Goal: Information Seeking & Learning: Learn about a topic

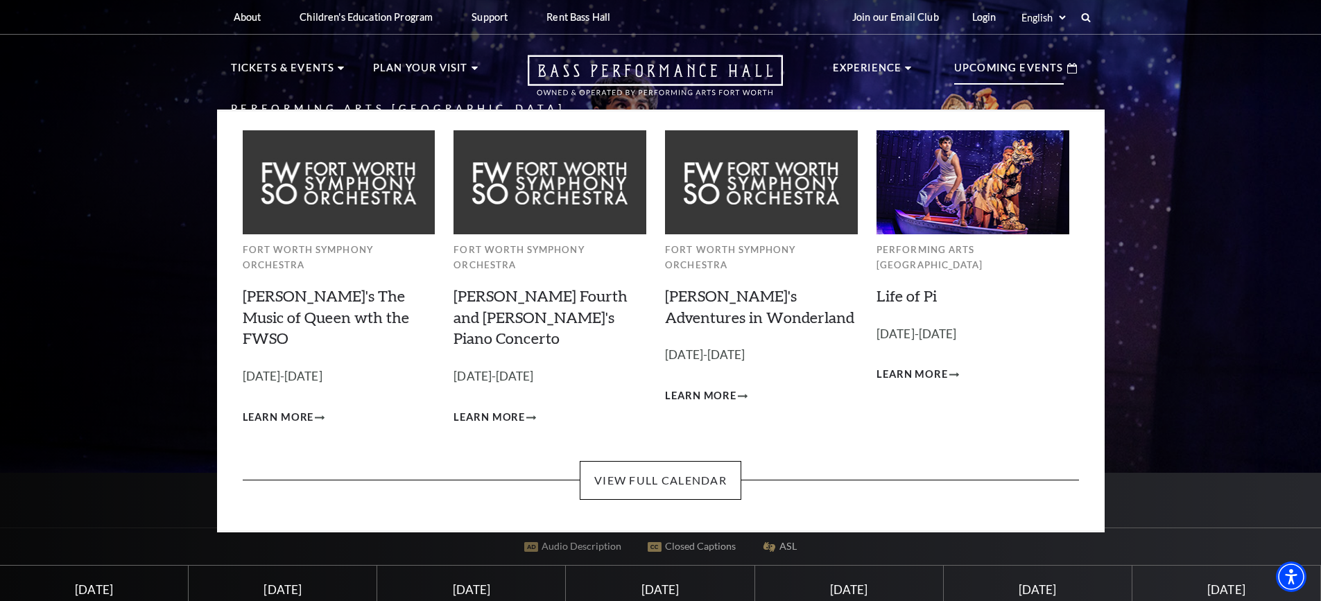
click at [974, 69] on p "Upcoming Events" at bounding box center [1009, 72] width 110 height 25
click at [697, 461] on link "View Full Calendar" at bounding box center [661, 480] width 162 height 39
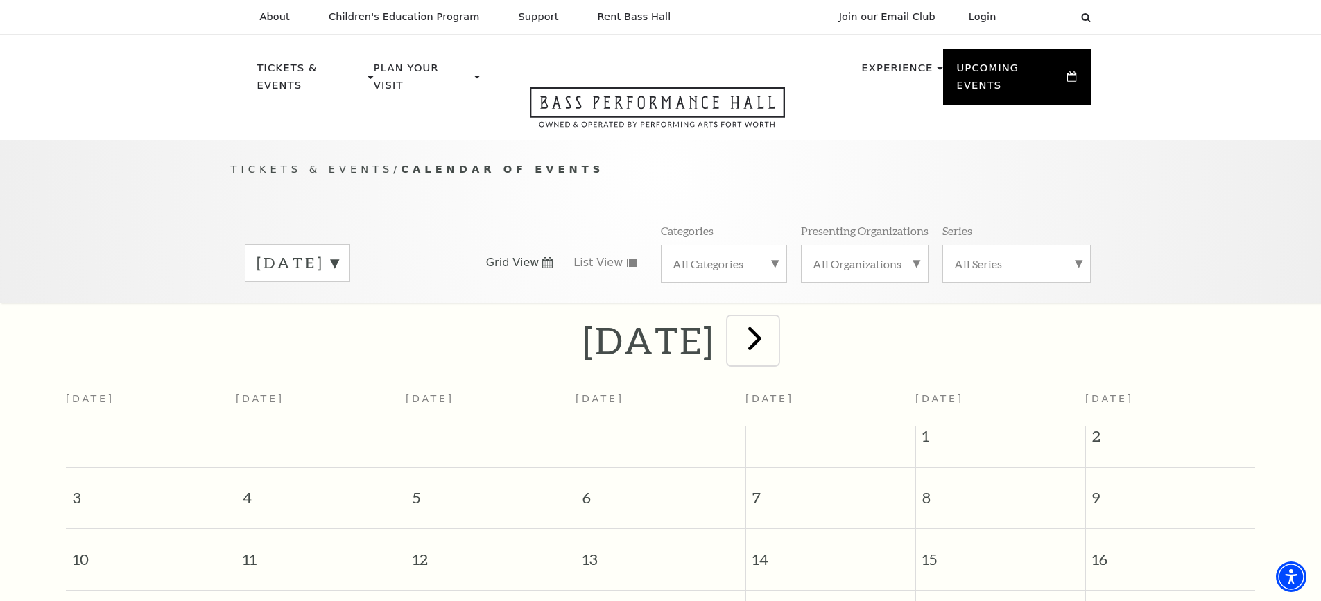
click at [774, 322] on span "next" at bounding box center [755, 338] width 40 height 40
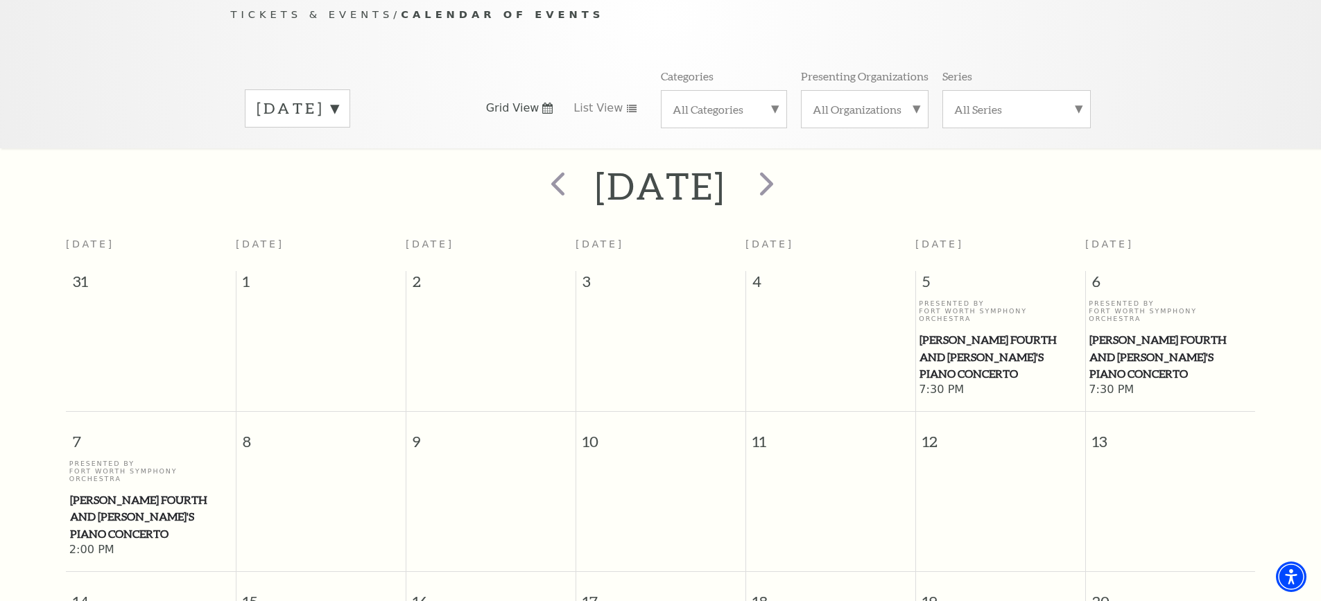
scroll to position [123, 0]
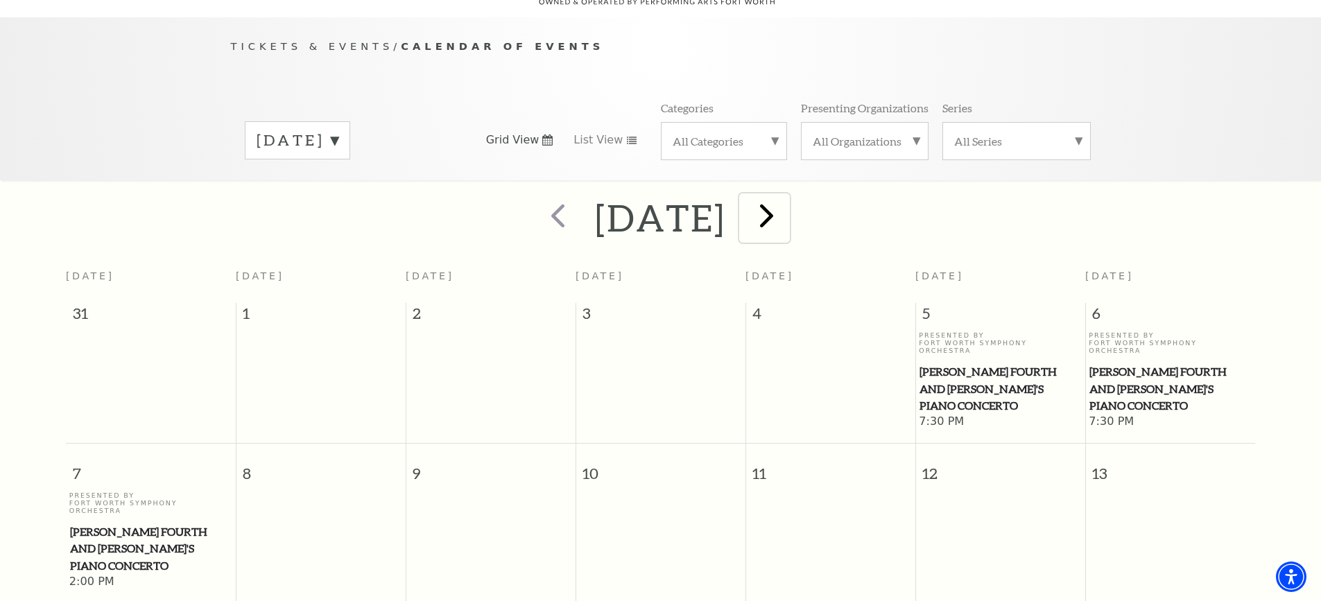
click at [786, 205] on span "next" at bounding box center [767, 216] width 40 height 40
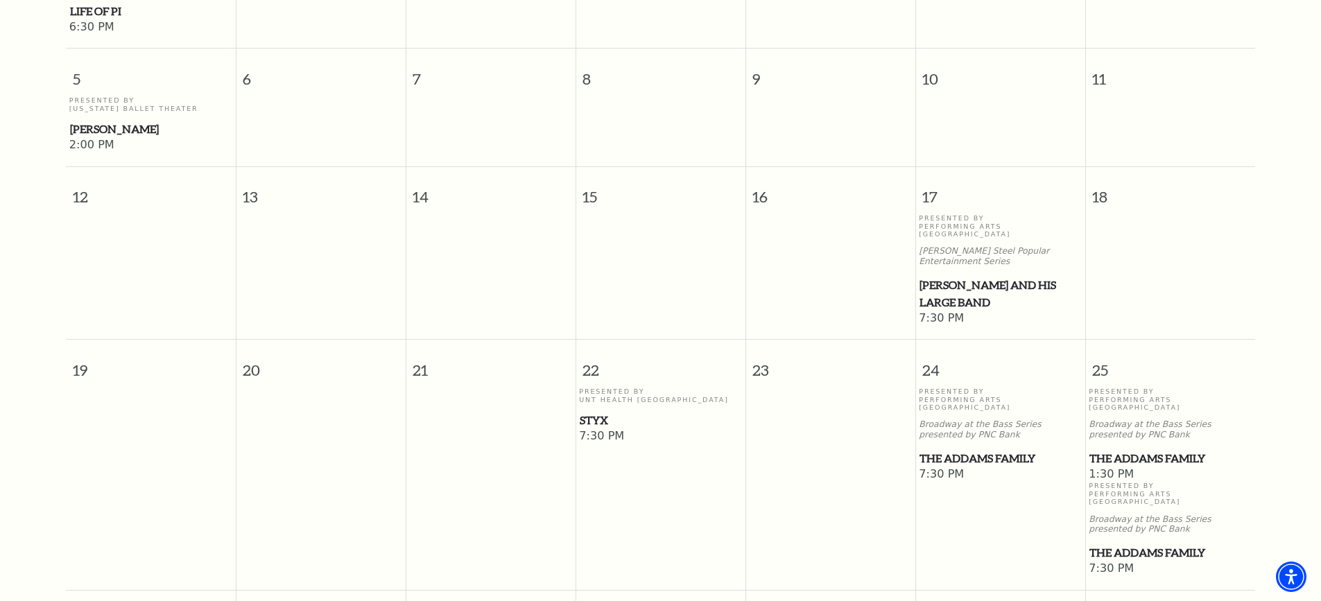
scroll to position [677, 0]
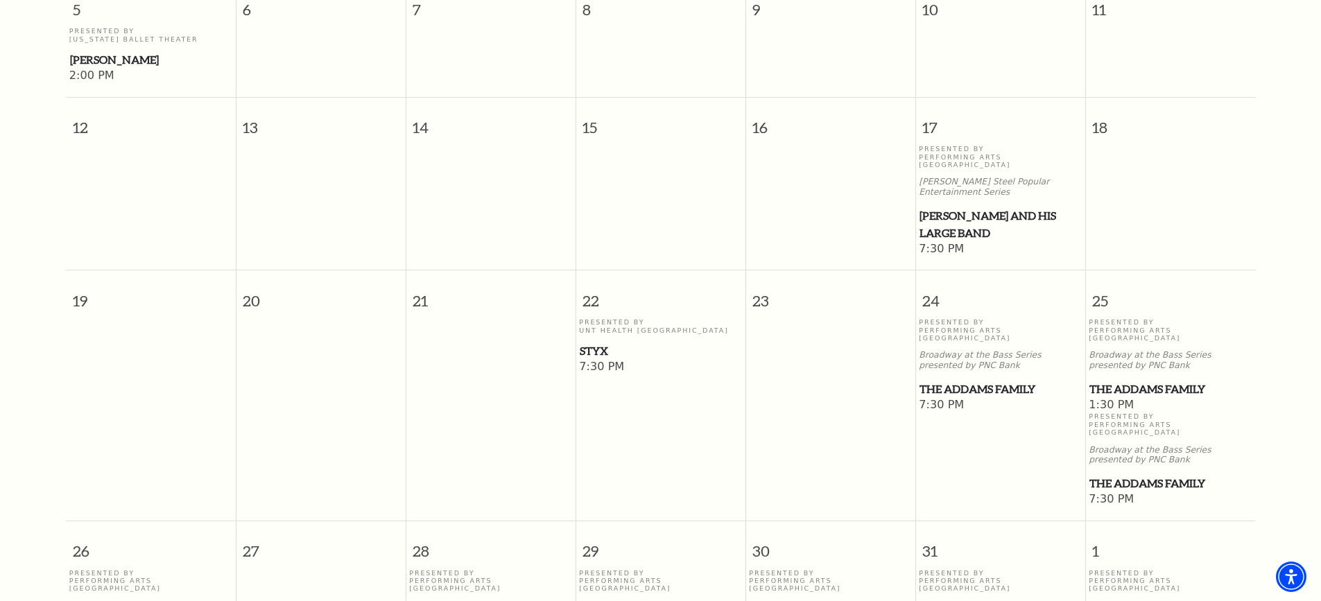
click at [1154, 475] on span "The Addams Family" at bounding box center [1170, 483] width 162 height 17
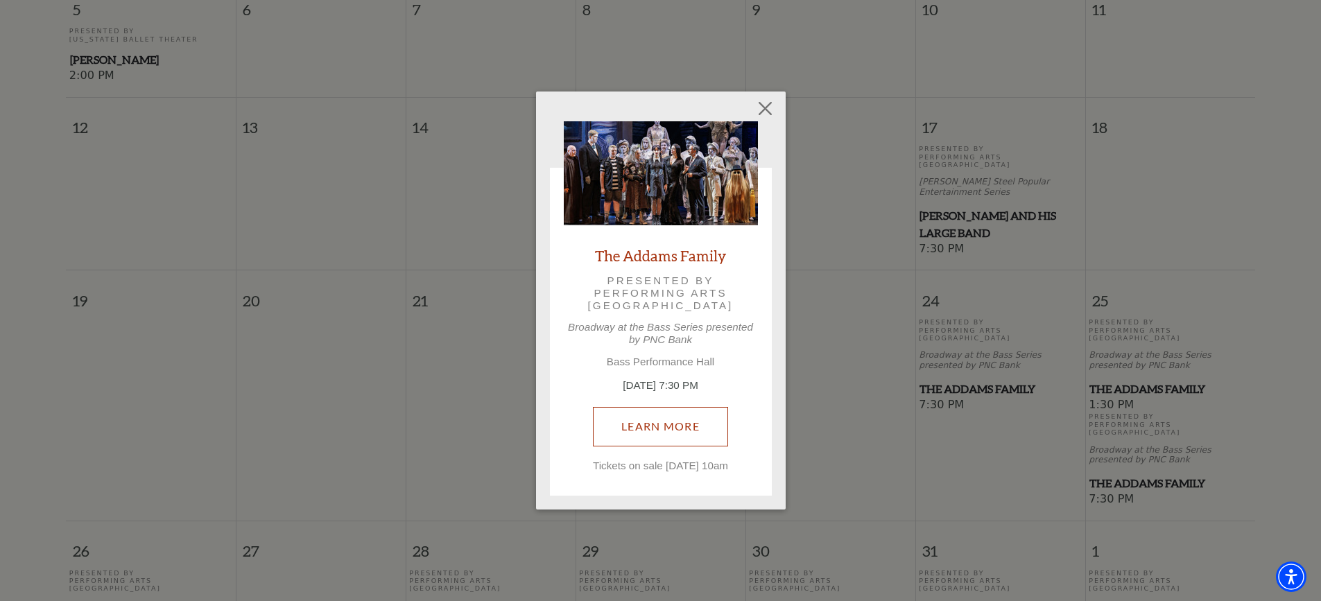
click at [671, 415] on link "Learn More" at bounding box center [660, 426] width 135 height 39
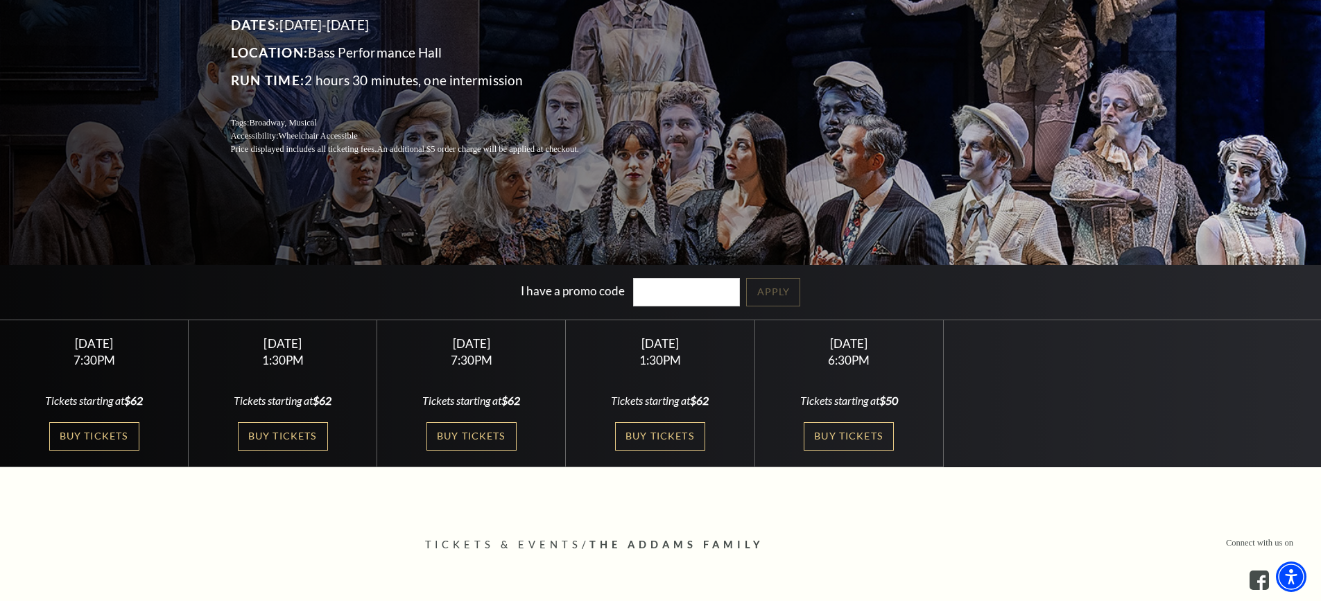
scroll to position [139, 0]
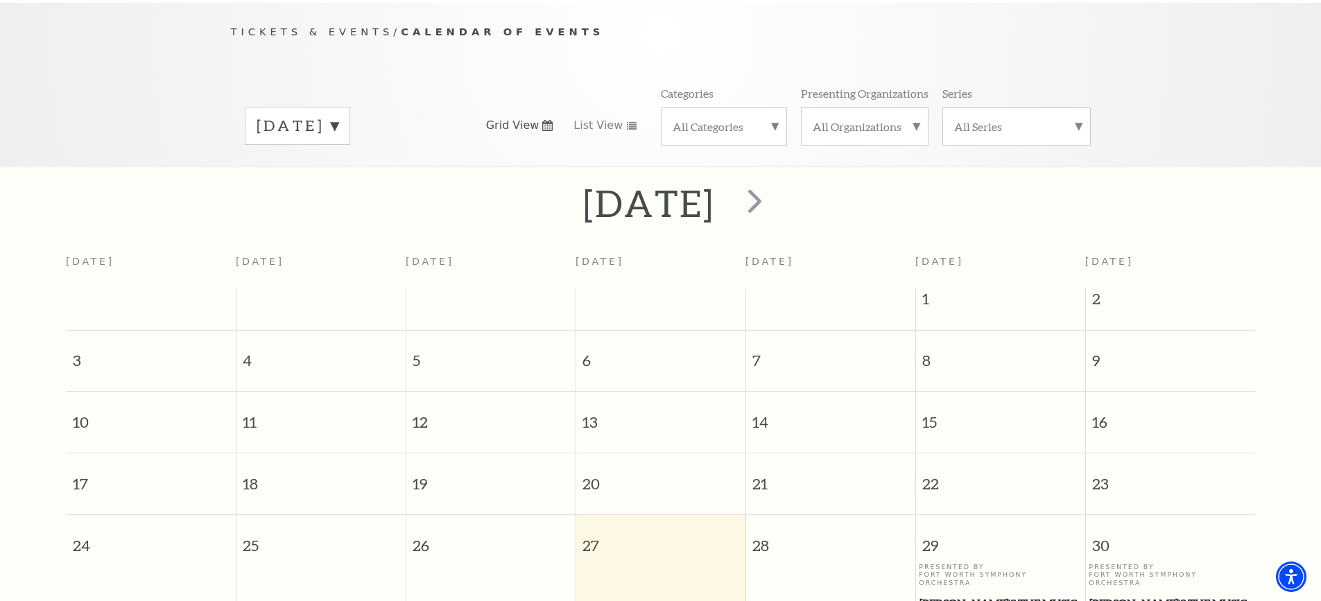
scroll to position [139, 0]
click at [774, 182] on span "next" at bounding box center [755, 200] width 40 height 40
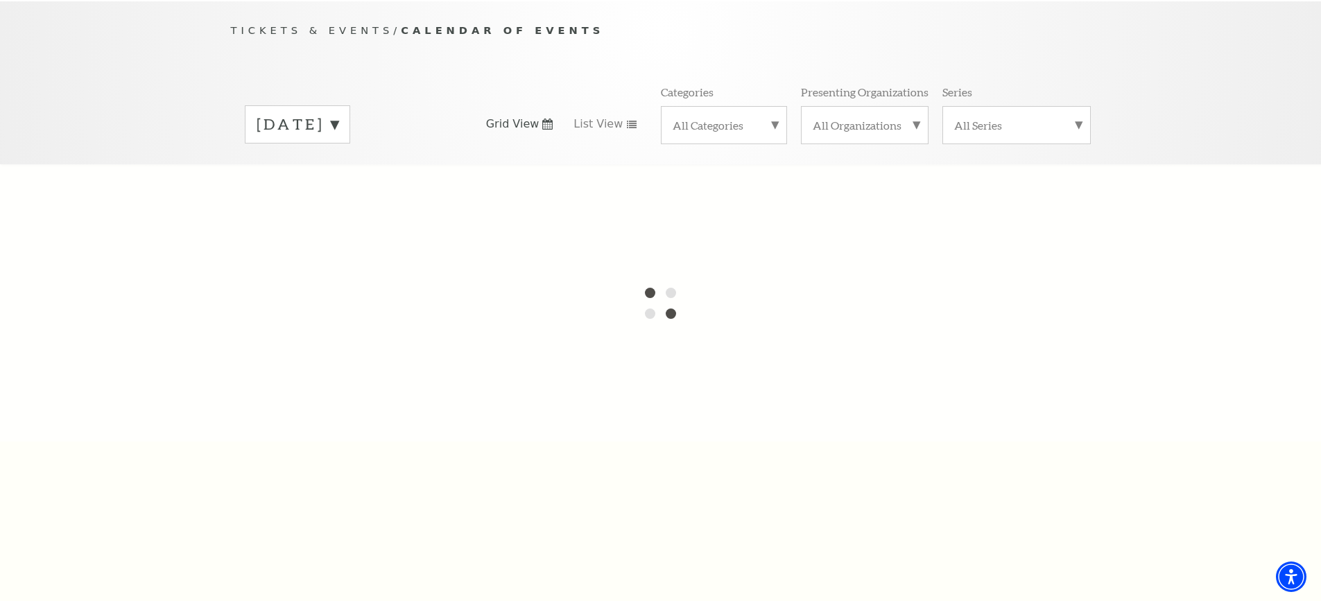
scroll to position [123, 0]
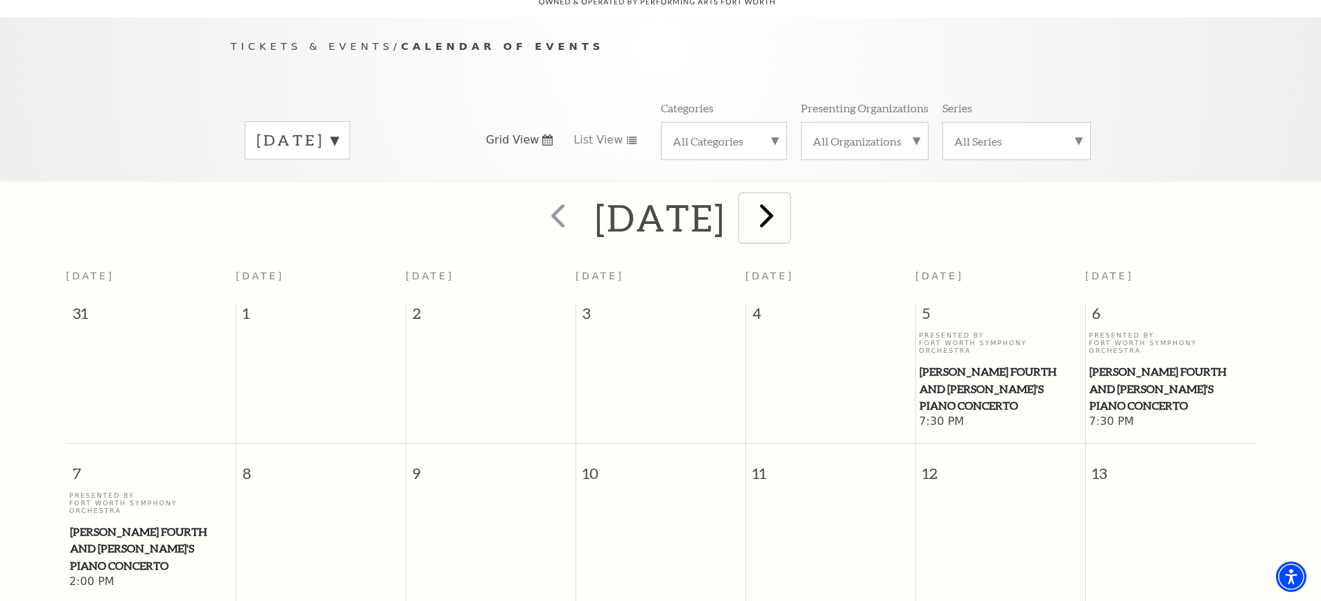
click at [786, 207] on span "next" at bounding box center [767, 216] width 40 height 40
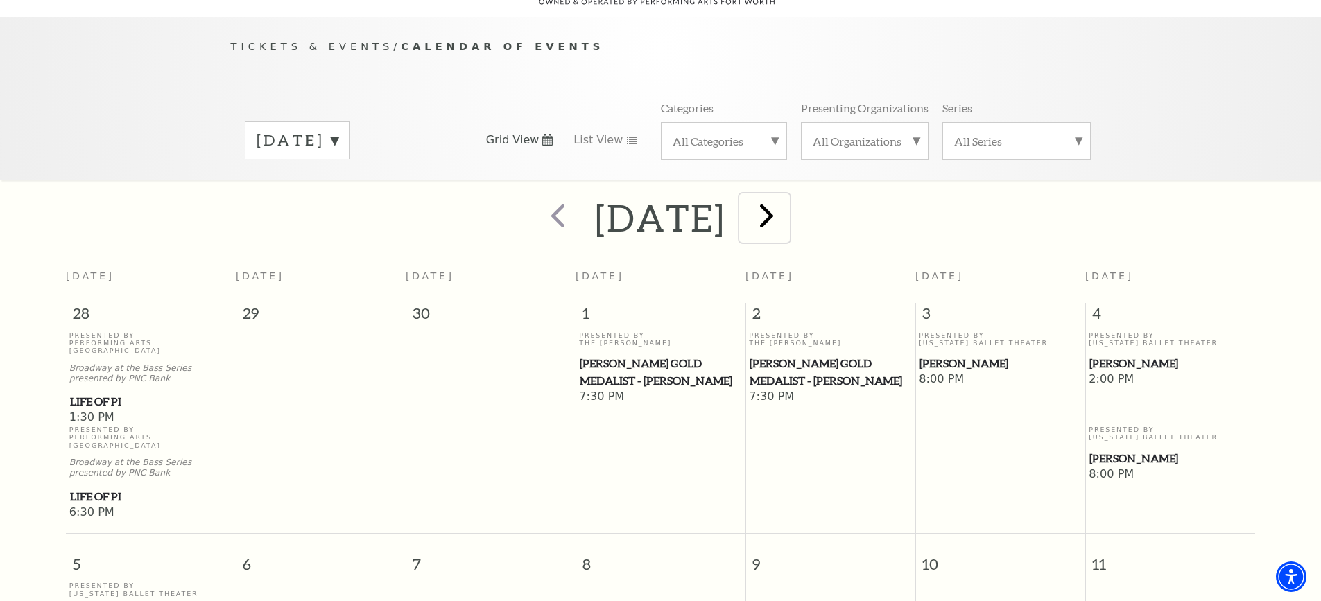
click at [786, 203] on span "next" at bounding box center [767, 216] width 40 height 40
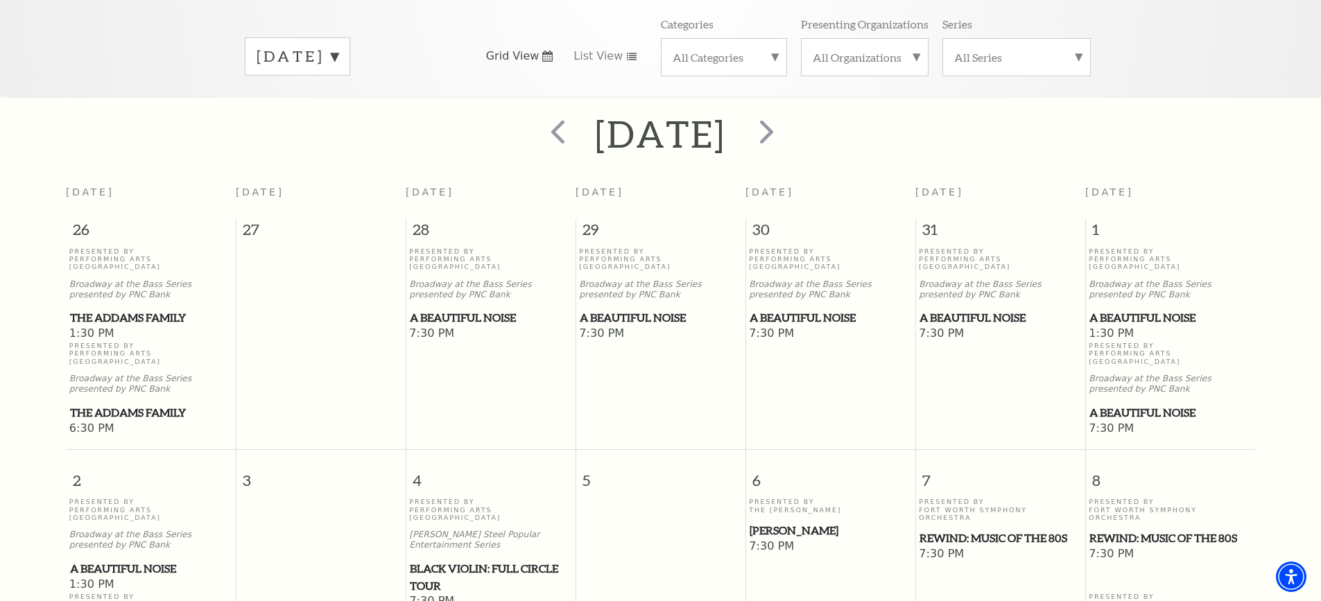
scroll to position [0, 0]
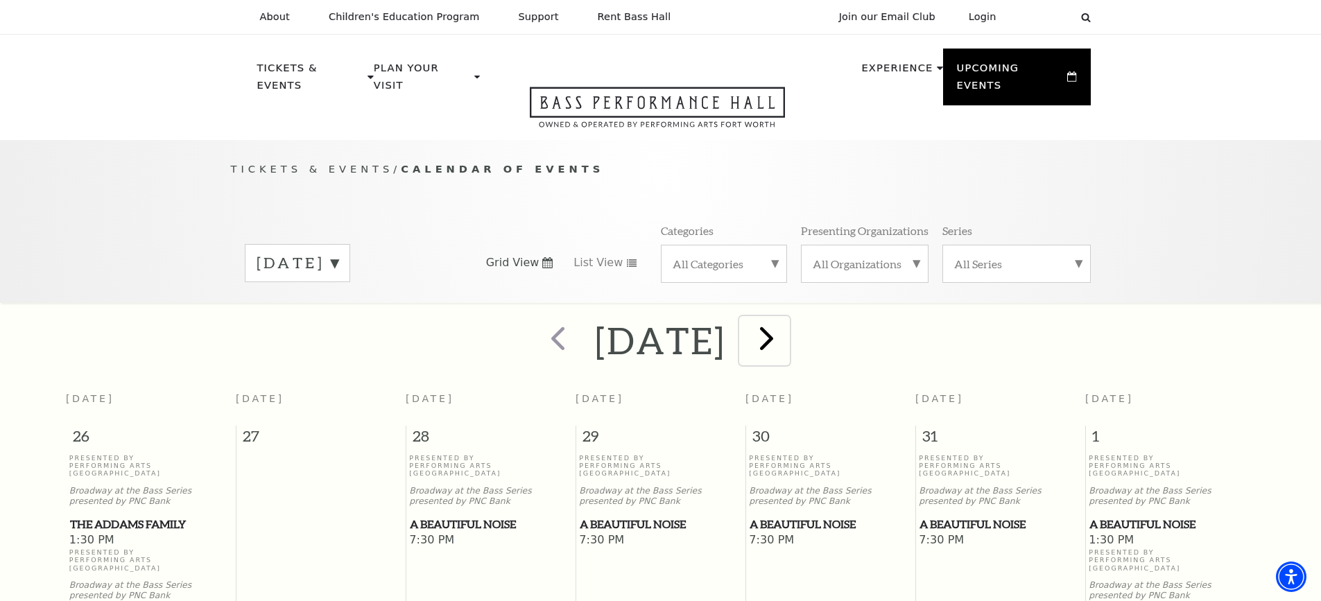
click at [786, 326] on span "next" at bounding box center [767, 338] width 40 height 40
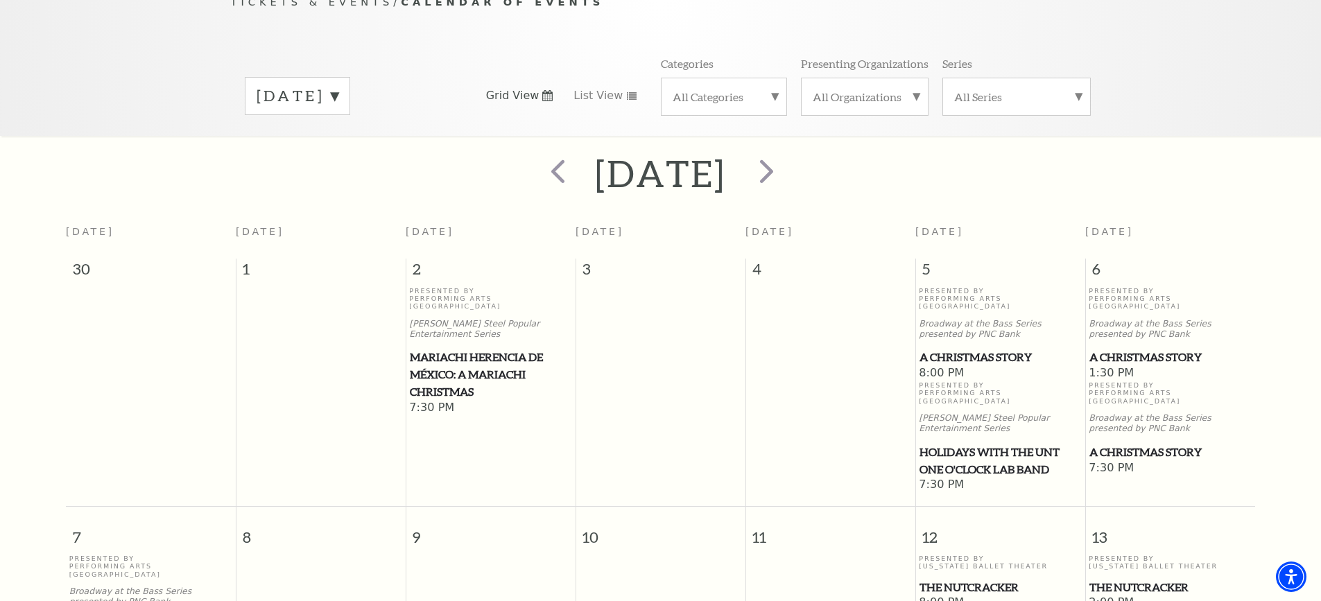
scroll to position [123, 0]
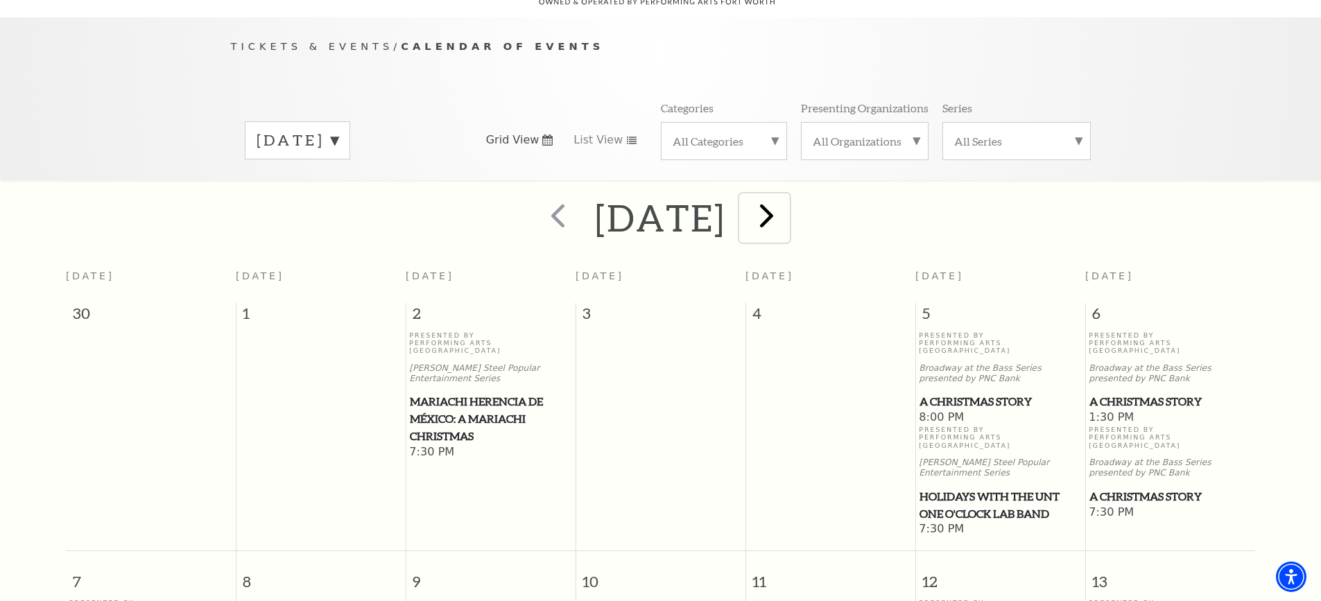
click at [786, 198] on span "next" at bounding box center [767, 216] width 40 height 40
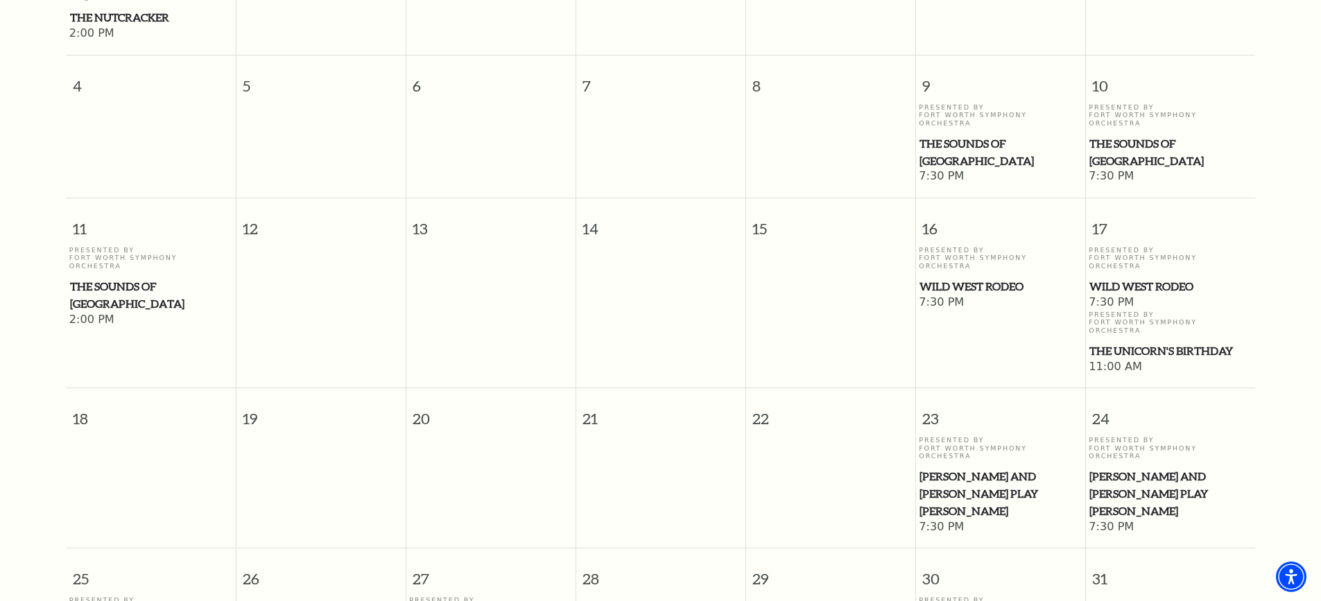
scroll to position [469, 0]
click at [1011, 135] on span "The Sounds of [GEOGRAPHIC_DATA]" at bounding box center [1000, 152] width 162 height 34
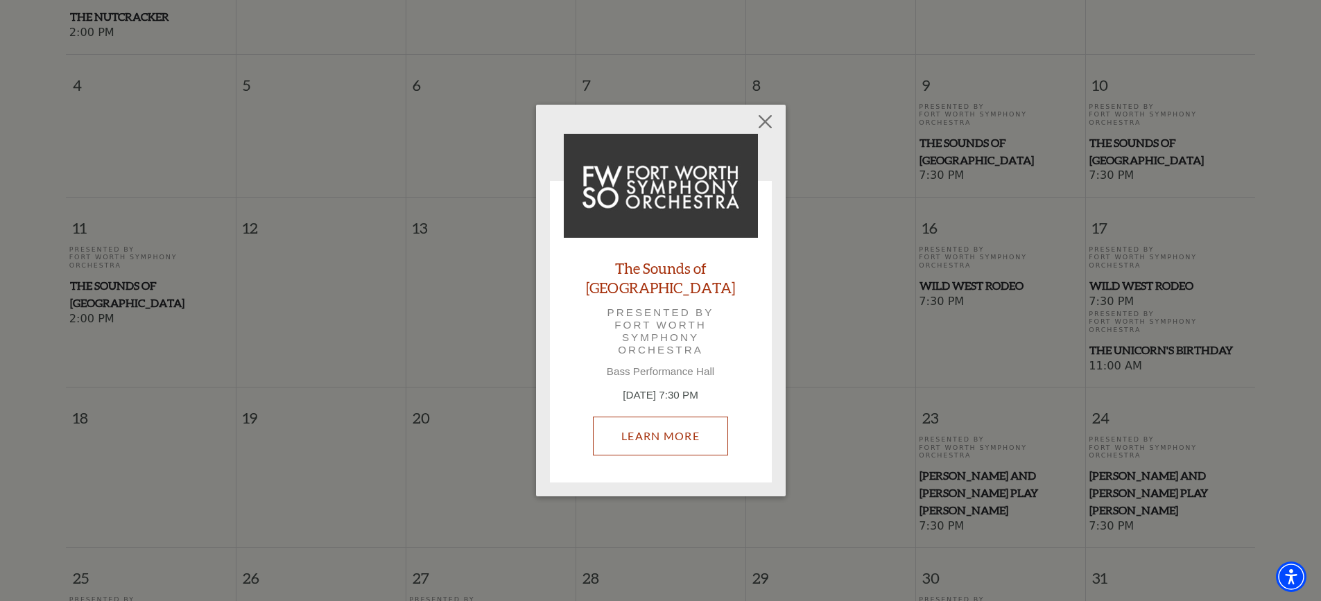
click at [670, 426] on link "Learn More" at bounding box center [660, 436] width 135 height 39
click at [767, 130] on button "Close" at bounding box center [765, 121] width 26 height 26
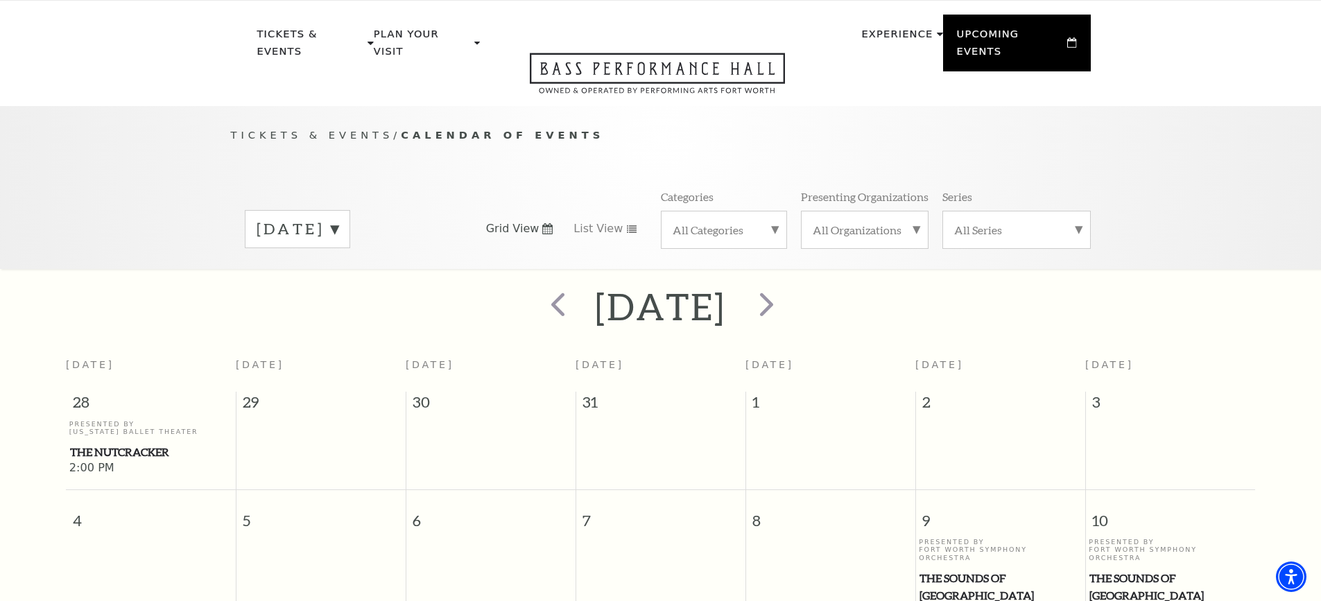
scroll to position [0, 0]
